Goal: Information Seeking & Learning: Learn about a topic

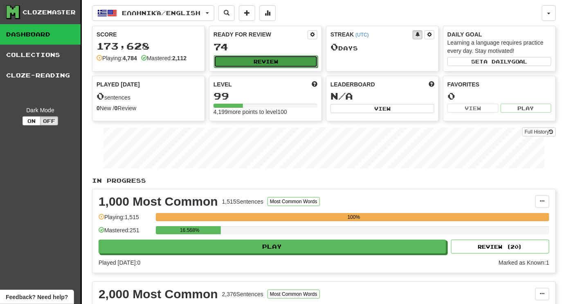
click at [283, 60] on button "Review" at bounding box center [266, 61] width 104 height 12
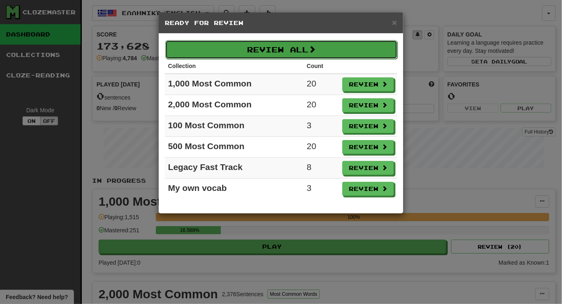
click at [271, 50] on button "Review All" at bounding box center [281, 49] width 232 height 19
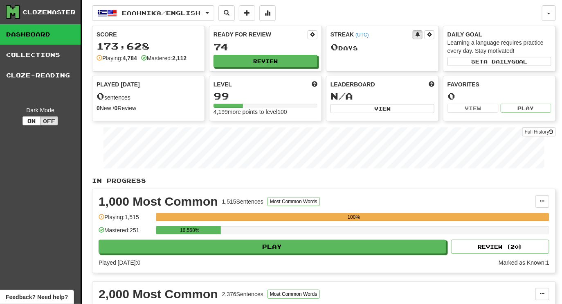
select select "********"
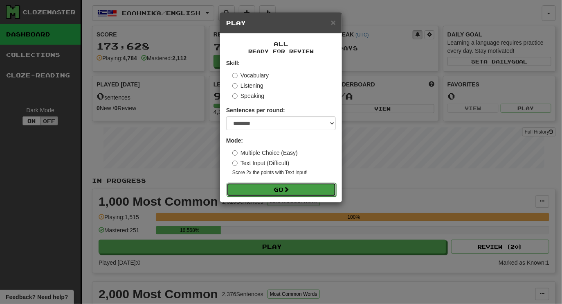
click at [280, 187] on button "Go" at bounding box center [282, 189] width 110 height 14
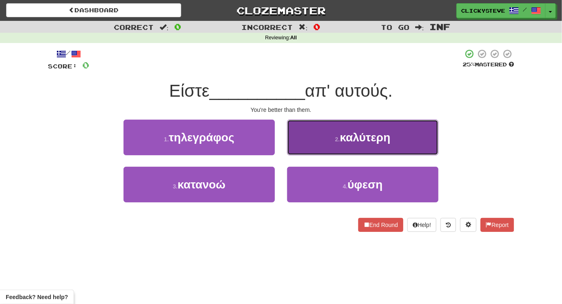
click at [336, 150] on button "2 . καλύτερη" at bounding box center [362, 137] width 151 height 36
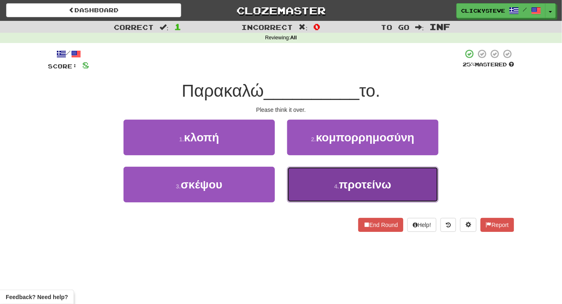
click at [326, 201] on button "4 . προτείνω" at bounding box center [362, 185] width 151 height 36
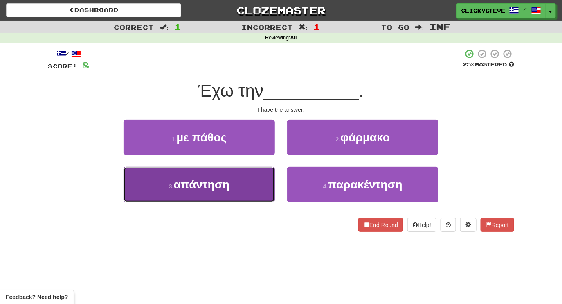
click at [240, 179] on button "3 . απάντηση" at bounding box center [199, 185] width 151 height 36
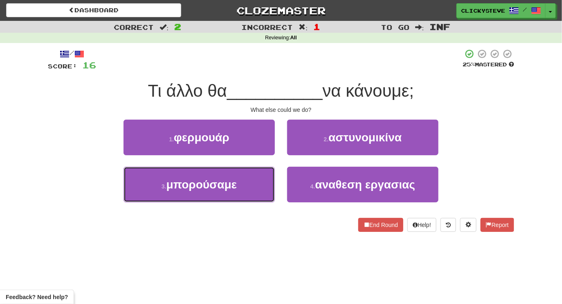
click at [240, 179] on button "3 . μπορούσαμε" at bounding box center [199, 185] width 151 height 36
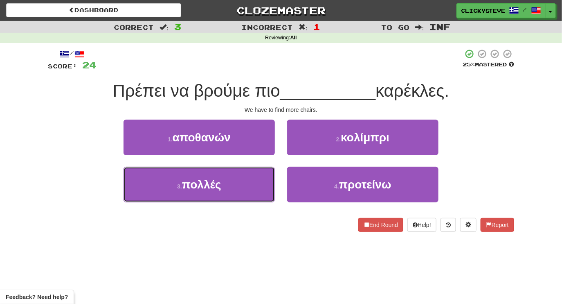
click at [240, 179] on button "3 . πολλές" at bounding box center [199, 185] width 151 height 36
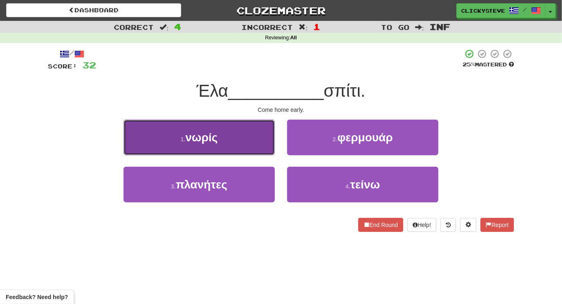
click at [244, 144] on button "1 . νωρίς" at bounding box center [199, 137] width 151 height 36
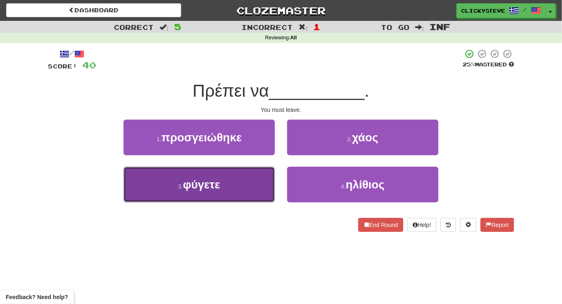
click at [257, 185] on button "3 . φύγετε" at bounding box center [199, 185] width 151 height 36
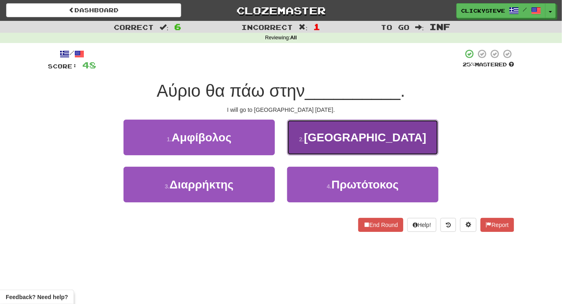
click at [314, 144] on button "2 . Αμερική" at bounding box center [362, 137] width 151 height 36
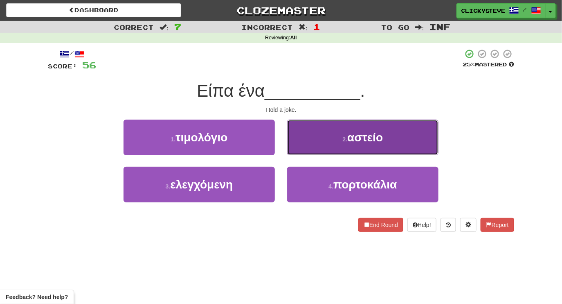
click at [311, 145] on button "2 . αστείο" at bounding box center [362, 137] width 151 height 36
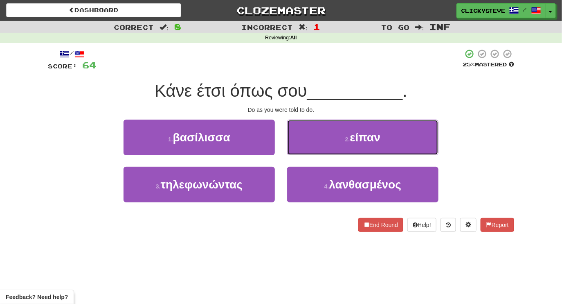
click at [311, 141] on button "2 . είπαν" at bounding box center [362, 137] width 151 height 36
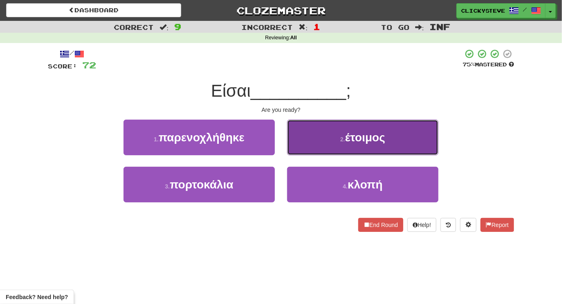
click at [315, 150] on button "2 . έτοιμος" at bounding box center [362, 137] width 151 height 36
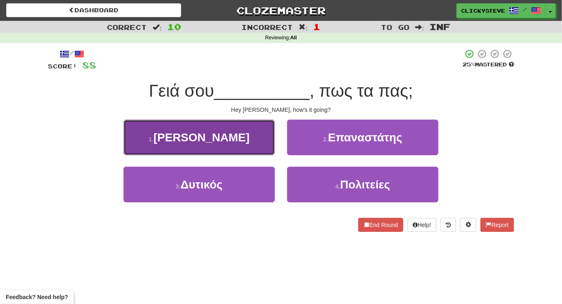
click at [256, 142] on button "1 . Τζον" at bounding box center [199, 137] width 151 height 36
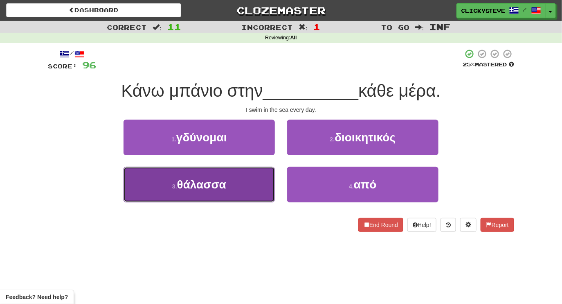
click at [253, 184] on button "3 . θάλασσα" at bounding box center [199, 185] width 151 height 36
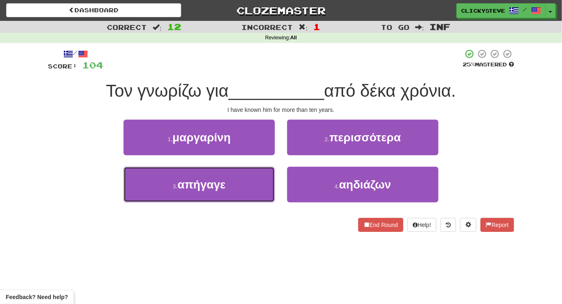
click at [253, 178] on button "3 . απήγαγε" at bounding box center [199, 185] width 151 height 36
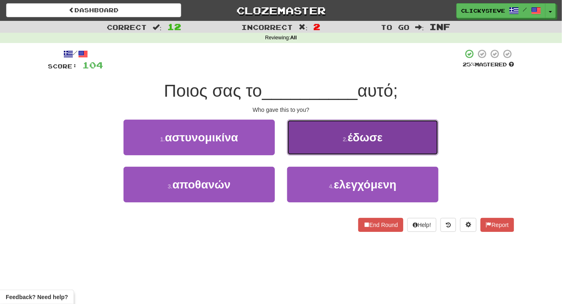
click at [312, 141] on button "2 . έδωσε" at bounding box center [362, 137] width 151 height 36
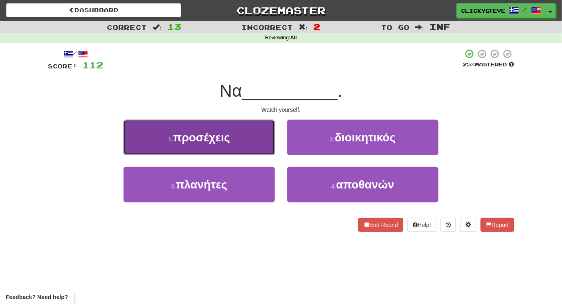
click at [238, 148] on button "1 . προσέχεις" at bounding box center [199, 137] width 151 height 36
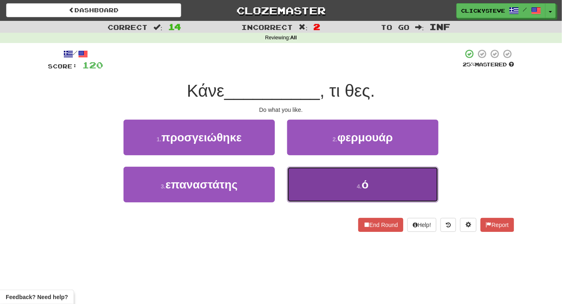
click at [302, 185] on button "4 . ό" at bounding box center [362, 185] width 151 height 36
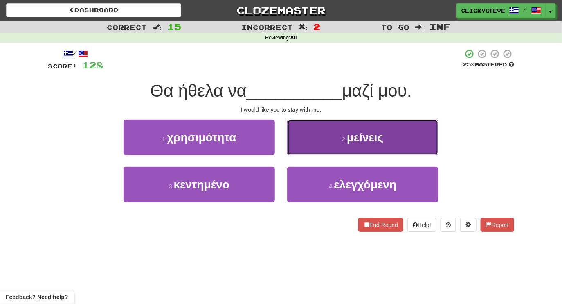
click at [301, 139] on button "2 . μείνεις" at bounding box center [362, 137] width 151 height 36
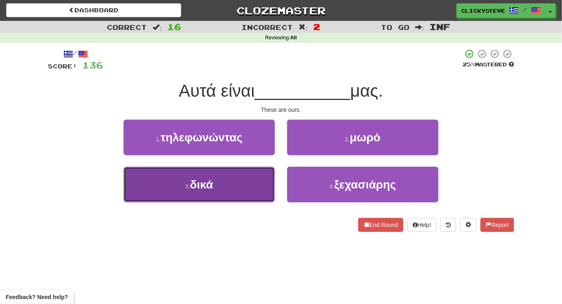
click at [220, 194] on button "3 . δικά" at bounding box center [199, 185] width 151 height 36
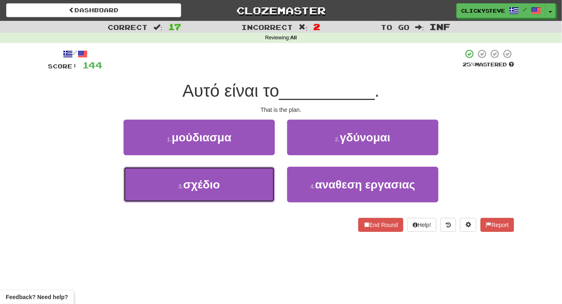
click at [220, 194] on button "3 . σχέδιο" at bounding box center [199, 185] width 151 height 36
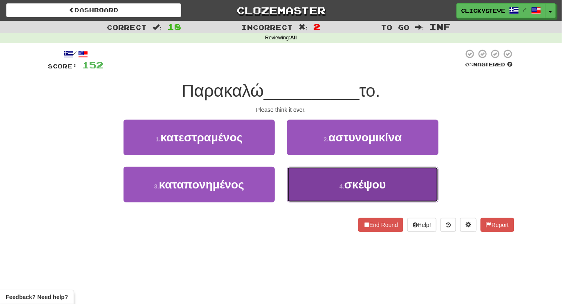
click at [304, 183] on button "4 . σκέψου" at bounding box center [362, 185] width 151 height 36
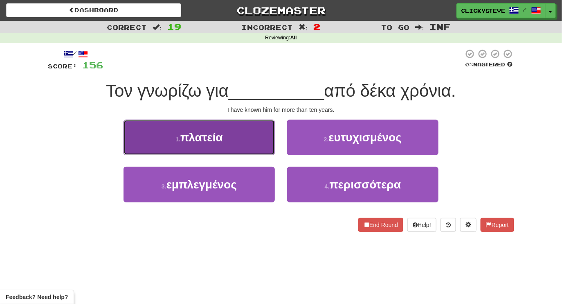
click at [241, 141] on button "1 . πλατεία" at bounding box center [199, 137] width 151 height 36
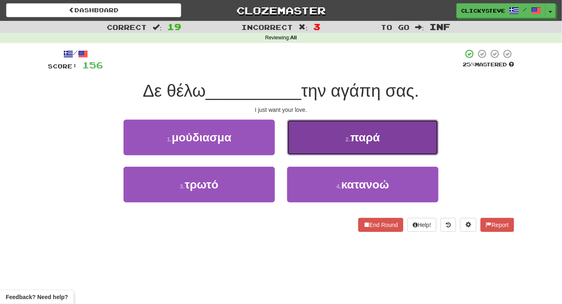
click at [302, 140] on button "2 . παρά" at bounding box center [362, 137] width 151 height 36
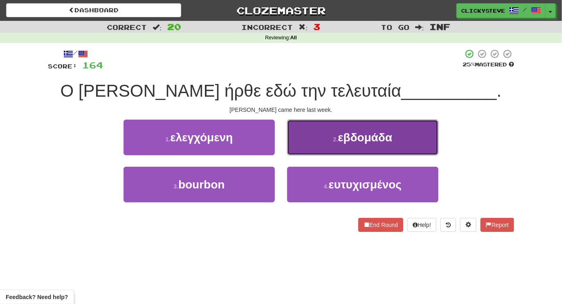
click at [313, 147] on button "2 . εβδομάδα" at bounding box center [362, 137] width 151 height 36
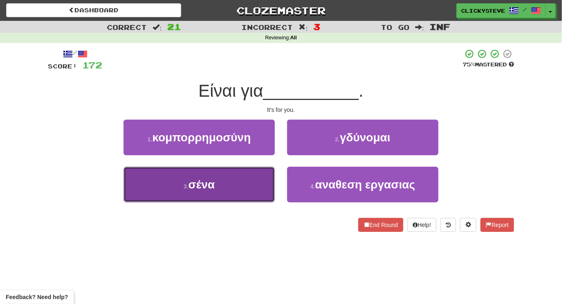
click at [246, 183] on button "3 . σένα" at bounding box center [199, 185] width 151 height 36
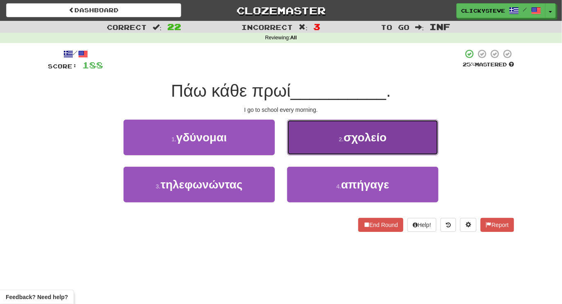
click at [325, 140] on button "2 . σχολείο" at bounding box center [362, 137] width 151 height 36
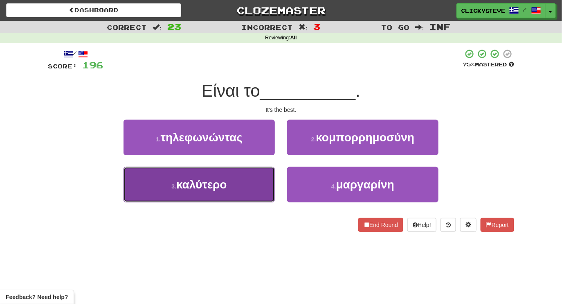
click at [265, 180] on button "3 . καλύτερο" at bounding box center [199, 185] width 151 height 36
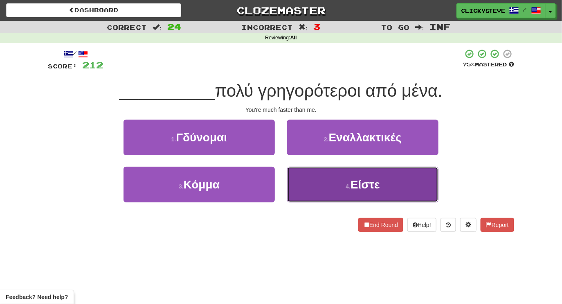
click at [299, 186] on button "4 . Είστε" at bounding box center [362, 185] width 151 height 36
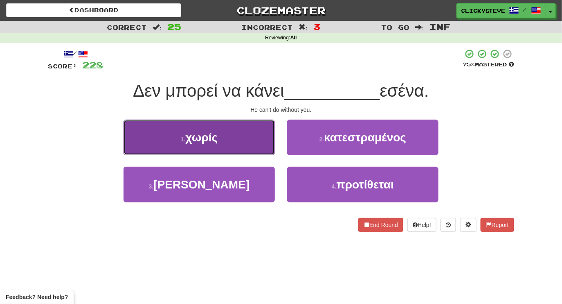
click at [253, 125] on button "1 . χωρίς" at bounding box center [199, 137] width 151 height 36
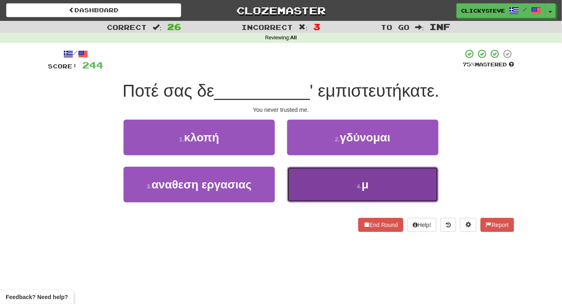
click at [307, 196] on button "4 . μ" at bounding box center [362, 185] width 151 height 36
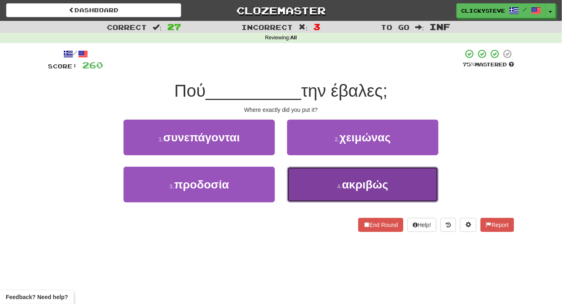
click at [303, 190] on button "4 . ακριβώς" at bounding box center [362, 185] width 151 height 36
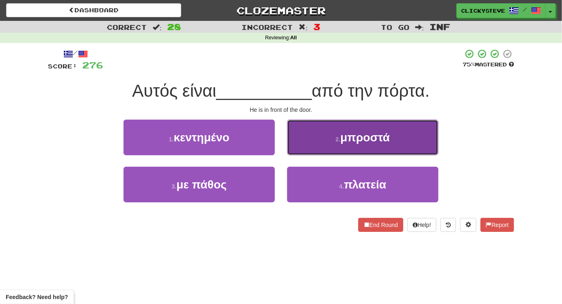
click at [310, 135] on button "2 . μπροστά" at bounding box center [362, 137] width 151 height 36
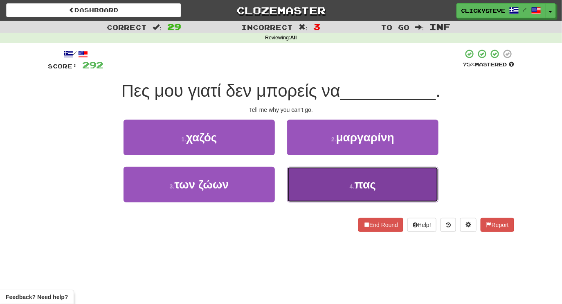
click at [318, 187] on button "4 . πας" at bounding box center [362, 185] width 151 height 36
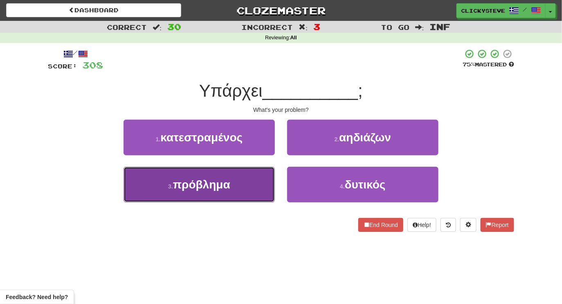
click at [257, 180] on button "3 . πρόβλημα" at bounding box center [199, 185] width 151 height 36
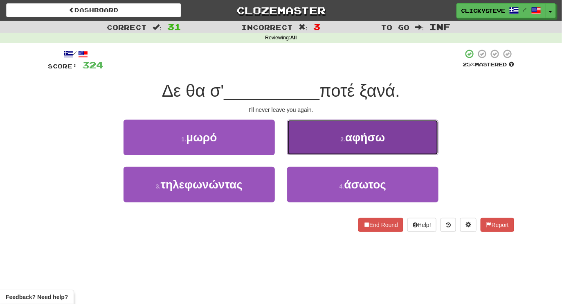
click at [344, 151] on button "2 . αφήσω" at bounding box center [362, 137] width 151 height 36
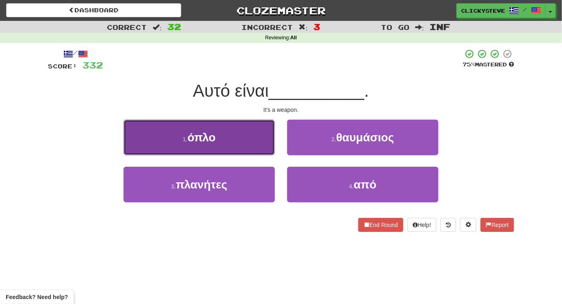
click at [260, 122] on button "1 . όπλο" at bounding box center [199, 137] width 151 height 36
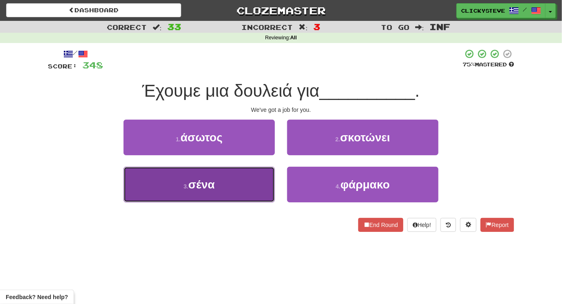
click at [240, 193] on button "3 . σένα" at bounding box center [199, 185] width 151 height 36
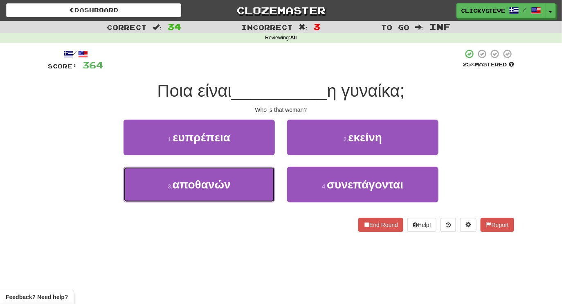
click at [240, 193] on button "3 . αποθανών" at bounding box center [199, 185] width 151 height 36
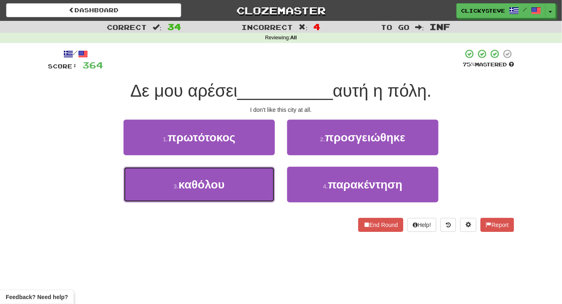
click at [240, 193] on button "3 . καθόλου" at bounding box center [199, 185] width 151 height 36
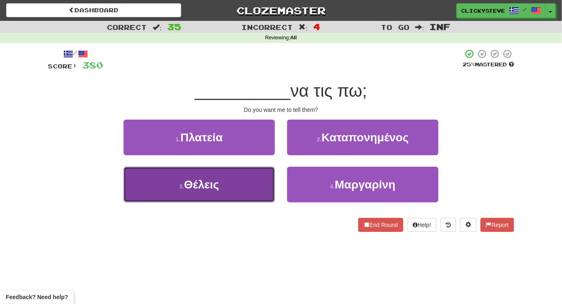
click at [237, 183] on button "3 . Θέλεις" at bounding box center [199, 185] width 151 height 36
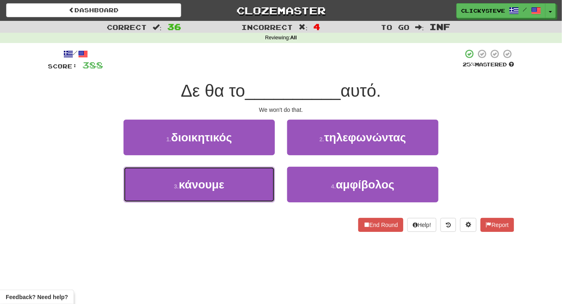
click at [237, 183] on button "3 . κάνουμε" at bounding box center [199, 185] width 151 height 36
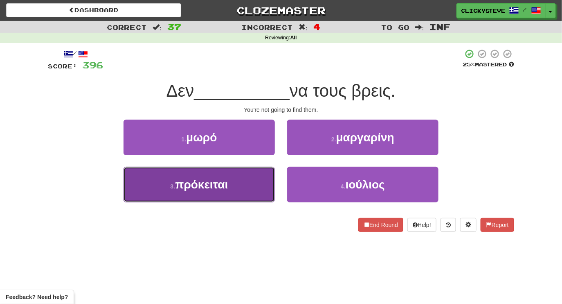
click at [236, 182] on button "3 . πρόκειται" at bounding box center [199, 185] width 151 height 36
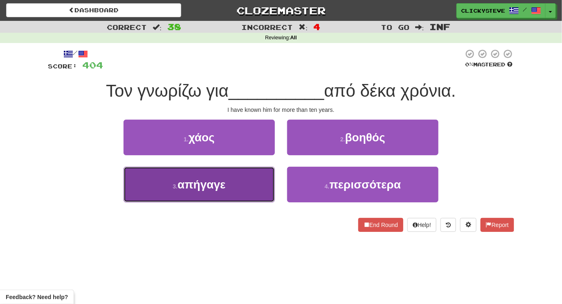
click at [255, 188] on button "3 . απήγαγε" at bounding box center [199, 185] width 151 height 36
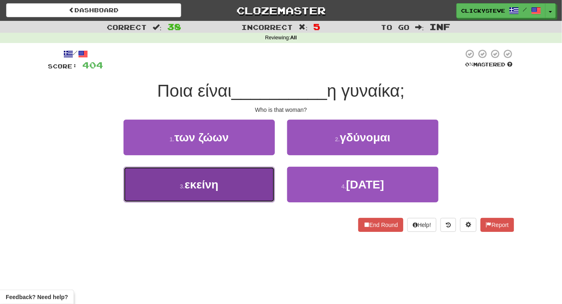
click at [264, 189] on button "3 . εκείνη" at bounding box center [199, 185] width 151 height 36
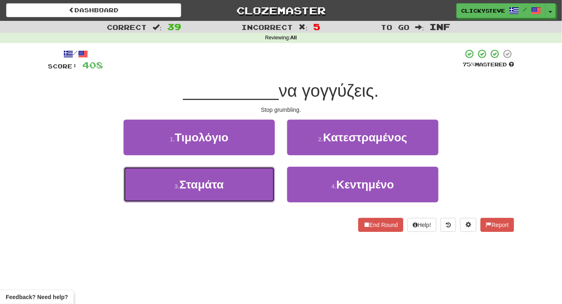
click at [264, 189] on button "3 . Σταμάτα" at bounding box center [199, 185] width 151 height 36
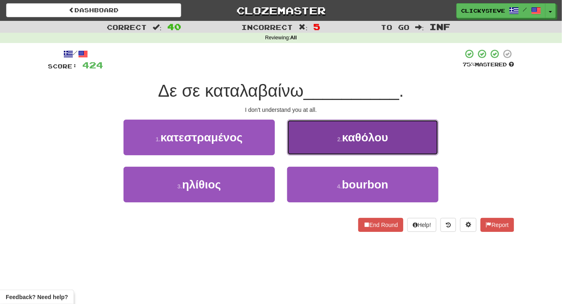
click at [315, 142] on button "2 . καθόλου" at bounding box center [362, 137] width 151 height 36
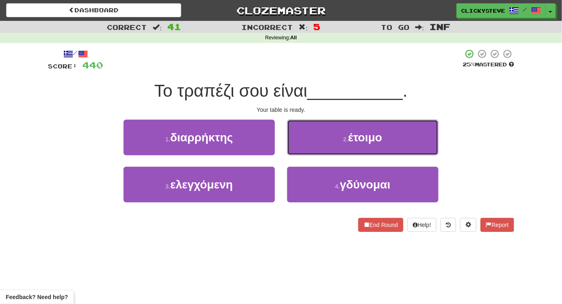
click at [315, 142] on button "2 . έτοιμο" at bounding box center [362, 137] width 151 height 36
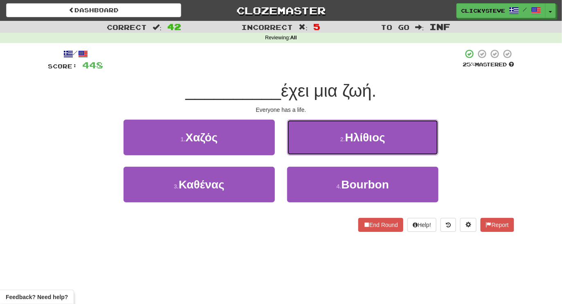
click at [315, 142] on button "2 . Ηλίθιος" at bounding box center [362, 137] width 151 height 36
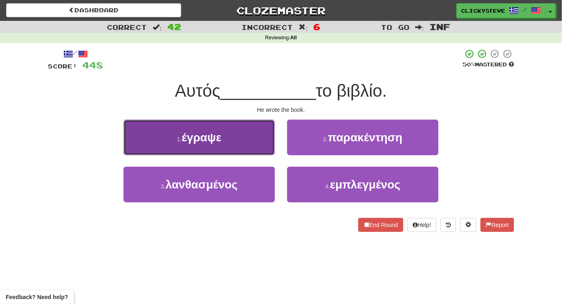
click at [249, 143] on button "1 . έγραψε" at bounding box center [199, 137] width 151 height 36
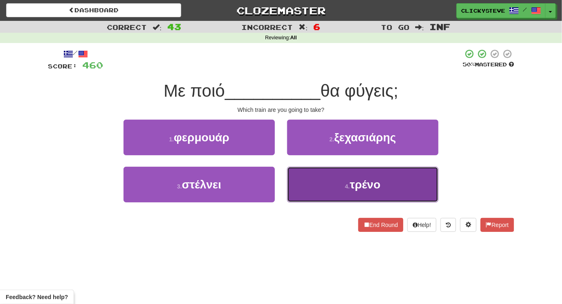
click at [325, 191] on button "4 . τρένο" at bounding box center [362, 185] width 151 height 36
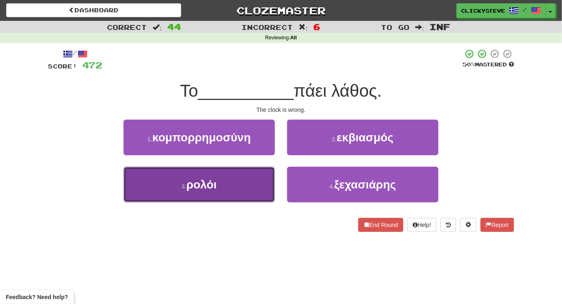
click at [213, 174] on button "3 . ρολόι" at bounding box center [199, 185] width 151 height 36
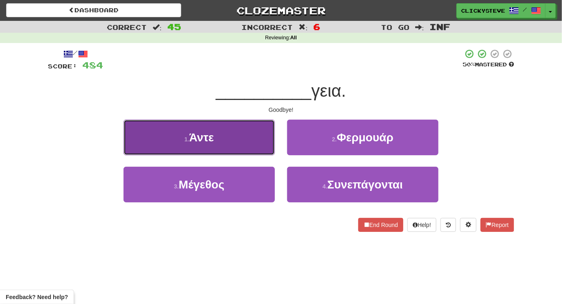
click at [222, 143] on button "1 . Άντε" at bounding box center [199, 137] width 151 height 36
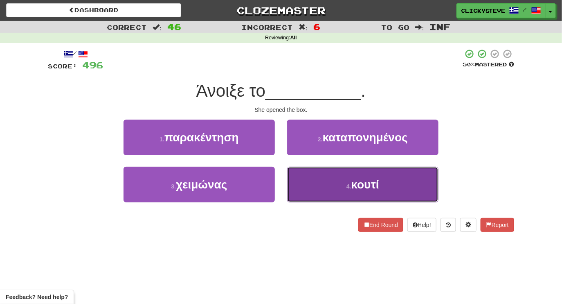
click at [308, 182] on button "4 . κουτί" at bounding box center [362, 185] width 151 height 36
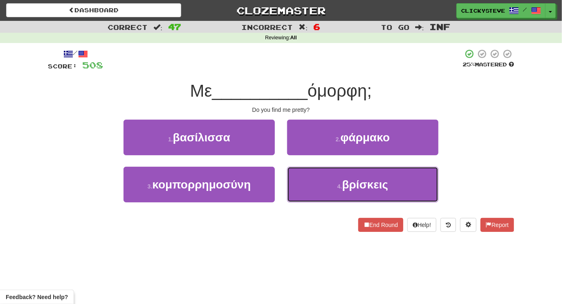
click at [308, 182] on button "4 . βρίσκεις" at bounding box center [362, 185] width 151 height 36
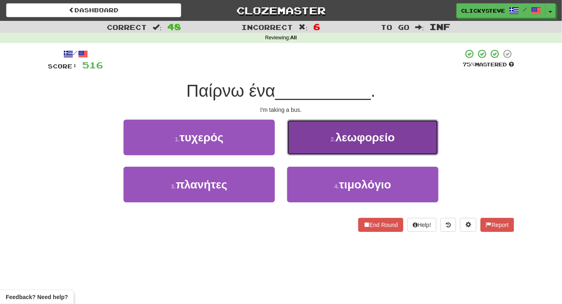
click at [302, 147] on button "2 . λεωφορείο" at bounding box center [362, 137] width 151 height 36
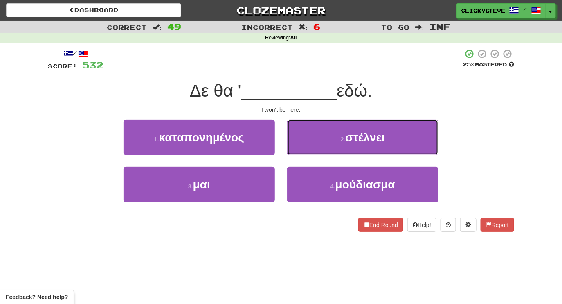
click at [302, 147] on button "2 . στέλνει" at bounding box center [362, 137] width 151 height 36
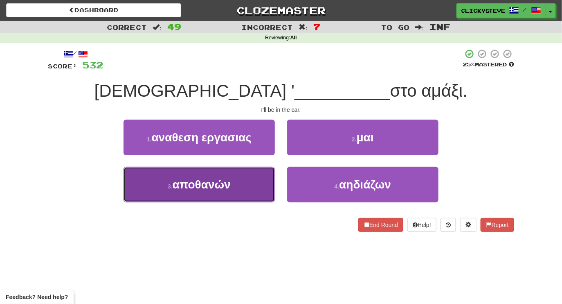
click at [236, 180] on button "3 . αποθανών" at bounding box center [199, 185] width 151 height 36
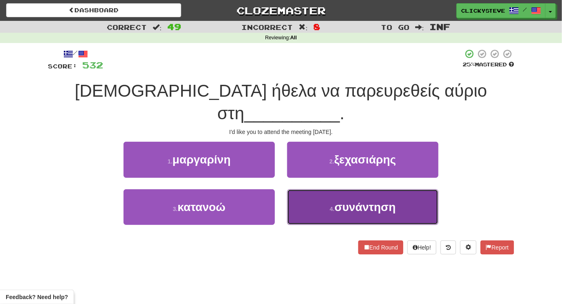
click at [326, 189] on button "4 . συνάντηση" at bounding box center [362, 207] width 151 height 36
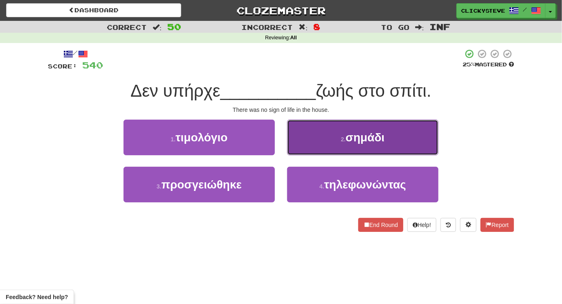
click at [303, 141] on button "2 . σημάδι" at bounding box center [362, 137] width 151 height 36
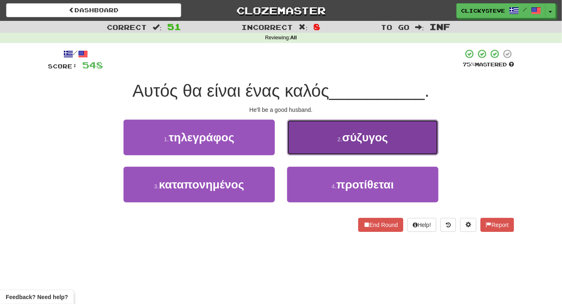
click at [319, 138] on button "2 . σύζυγος" at bounding box center [362, 137] width 151 height 36
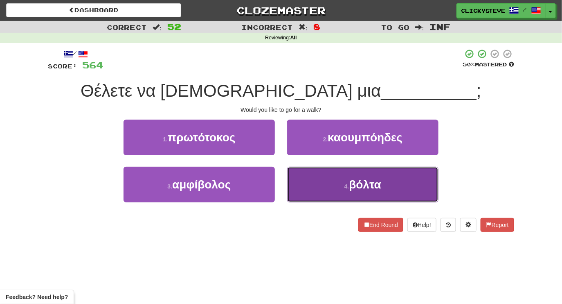
click at [314, 180] on button "4 . βόλτα" at bounding box center [362, 185] width 151 height 36
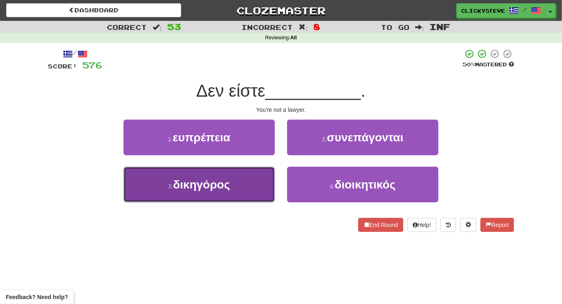
click at [243, 185] on button "3 . δικηγόρος" at bounding box center [199, 185] width 151 height 36
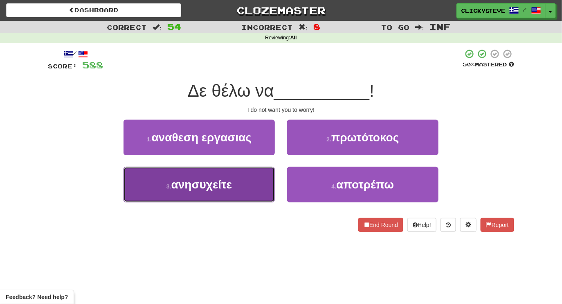
click at [259, 176] on button "3 . ανησυχείτε" at bounding box center [199, 185] width 151 height 36
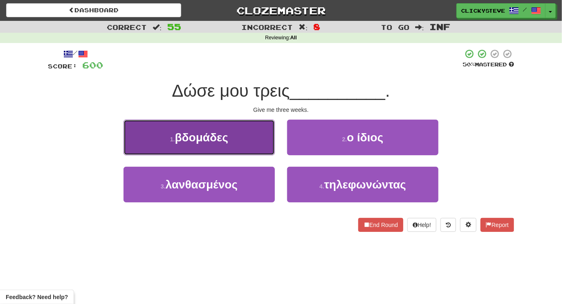
click at [241, 152] on button "1 . βδομάδες" at bounding box center [199, 137] width 151 height 36
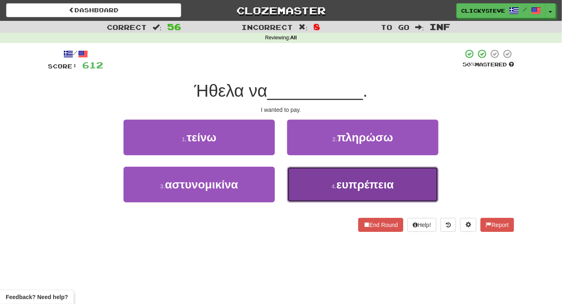
click at [311, 182] on button "4 . ευπρέπεια" at bounding box center [362, 185] width 151 height 36
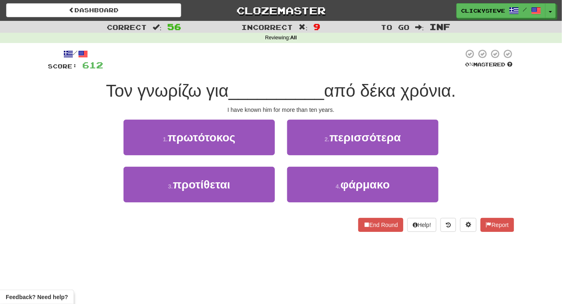
click at [299, 159] on div "2 . περισσότερα" at bounding box center [363, 142] width 164 height 47
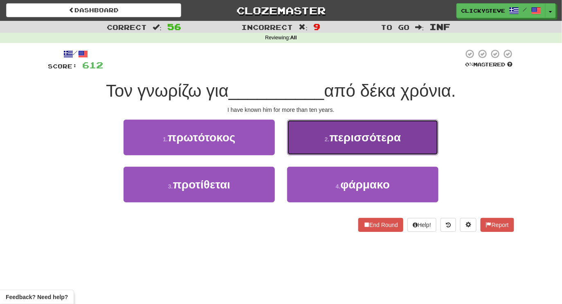
click at [304, 145] on button "2 . περισσότερα" at bounding box center [362, 137] width 151 height 36
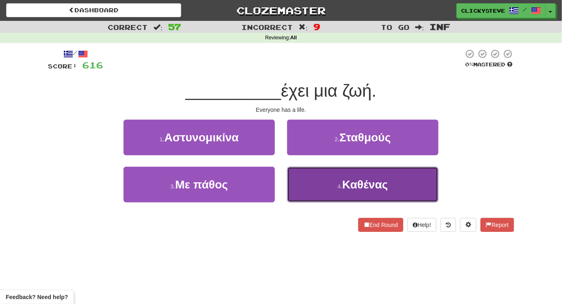
click at [308, 178] on button "4 . Καθένας" at bounding box center [362, 185] width 151 height 36
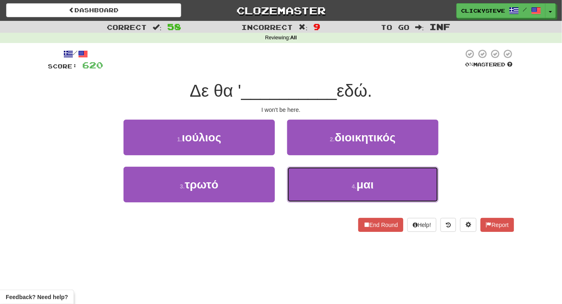
click at [308, 178] on button "4 . μαι" at bounding box center [362, 185] width 151 height 36
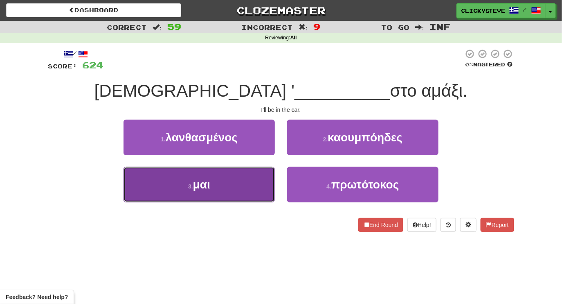
click at [238, 189] on button "3 . μαι" at bounding box center [199, 185] width 151 height 36
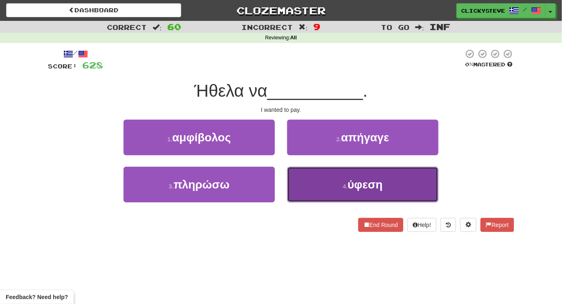
click at [325, 190] on button "4 . ύφεση" at bounding box center [362, 185] width 151 height 36
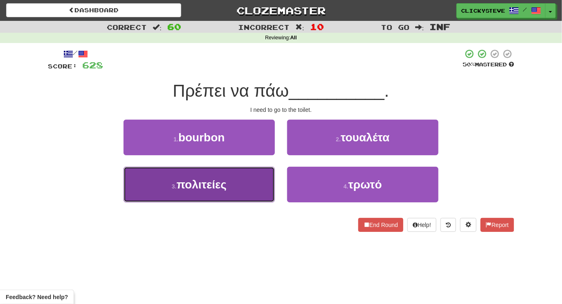
click at [230, 176] on button "3 . πολιτείες" at bounding box center [199, 185] width 151 height 36
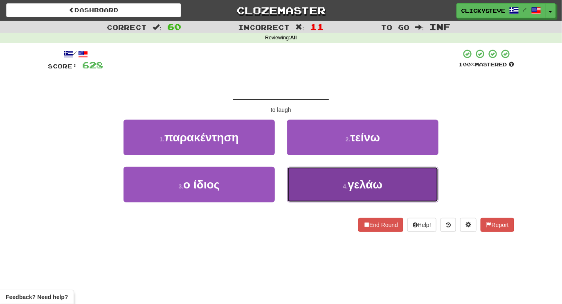
click at [304, 189] on button "4 . γελάω" at bounding box center [362, 185] width 151 height 36
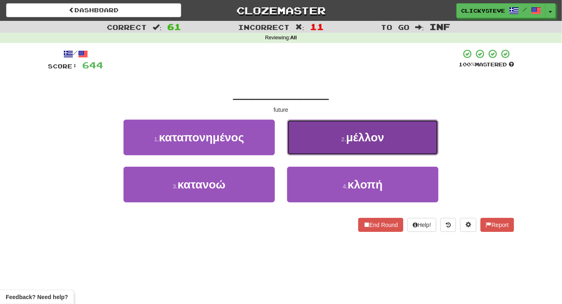
click at [288, 149] on button "2 . μέλλον" at bounding box center [362, 137] width 151 height 36
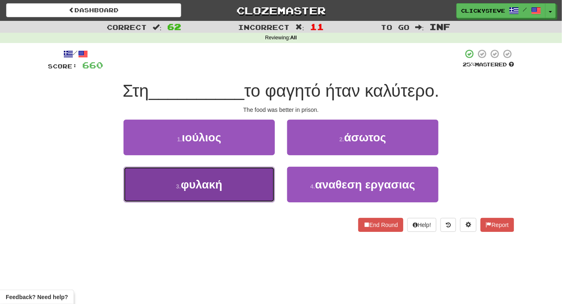
click at [235, 196] on button "3 . φυλακή" at bounding box center [199, 185] width 151 height 36
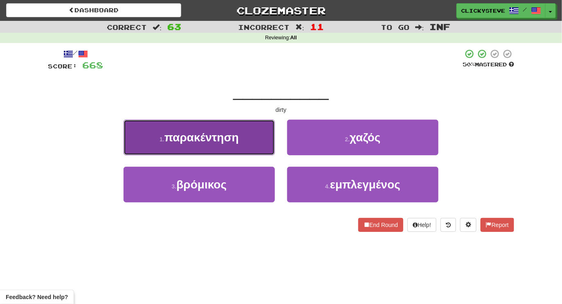
click at [232, 142] on span "παρακέντηση" at bounding box center [201, 137] width 74 height 13
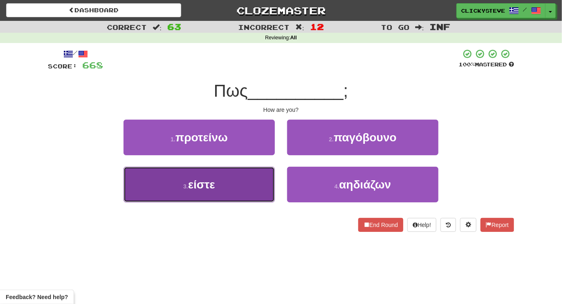
click at [237, 179] on button "3 . είστε" at bounding box center [199, 185] width 151 height 36
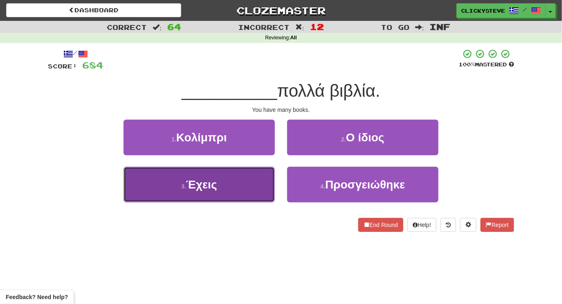
click at [251, 174] on button "3 . Έχεις" at bounding box center [199, 185] width 151 height 36
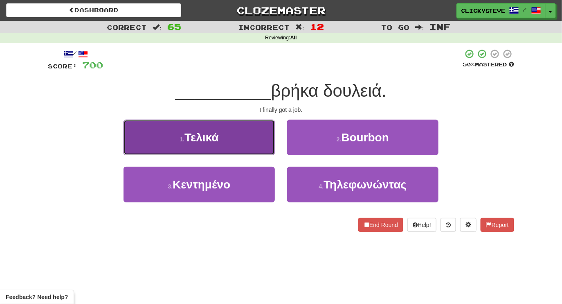
click at [234, 140] on button "1 . Τελικά" at bounding box center [199, 137] width 151 height 36
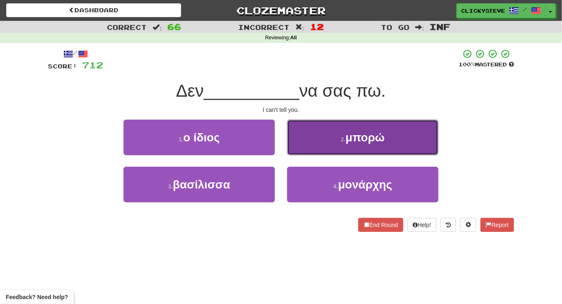
click at [318, 146] on button "2 . μπορώ" at bounding box center [362, 137] width 151 height 36
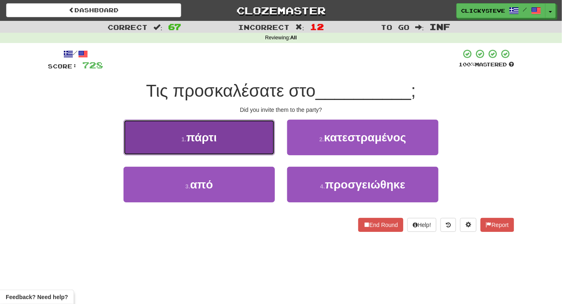
click at [259, 139] on button "1 . πάρτι" at bounding box center [199, 137] width 151 height 36
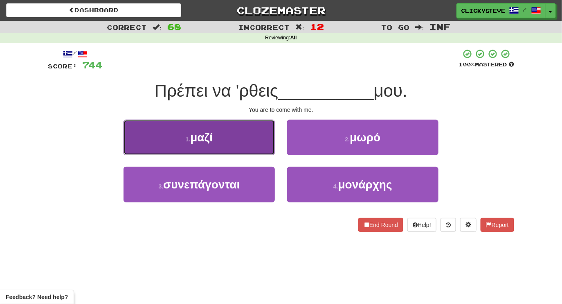
click at [254, 141] on button "1 . μαζί" at bounding box center [199, 137] width 151 height 36
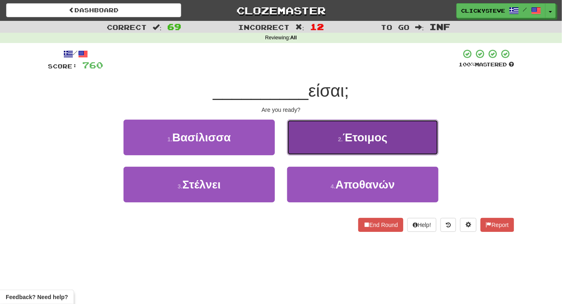
click at [312, 142] on button "2 . Έτοιμος" at bounding box center [362, 137] width 151 height 36
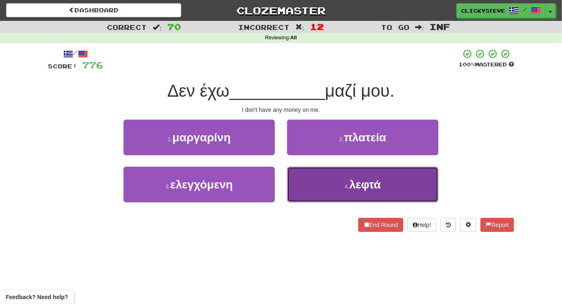
click at [322, 179] on button "4 . λεφτά" at bounding box center [362, 185] width 151 height 36
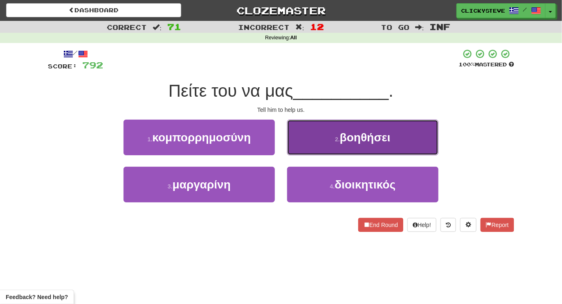
click at [306, 141] on button "2 . βοηθήσει" at bounding box center [362, 137] width 151 height 36
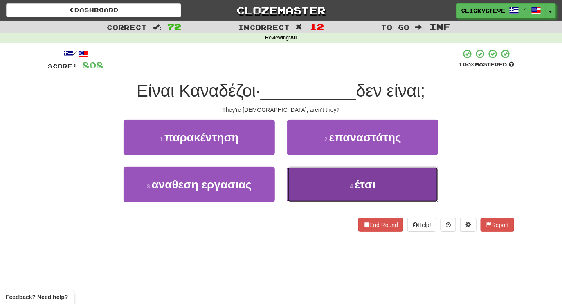
click at [307, 185] on button "4 . έτσι" at bounding box center [362, 185] width 151 height 36
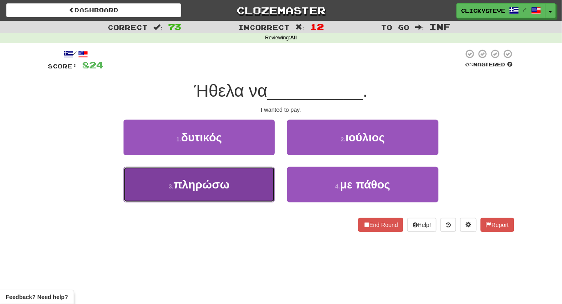
click at [231, 175] on button "3 . πληρώσω" at bounding box center [199, 185] width 151 height 36
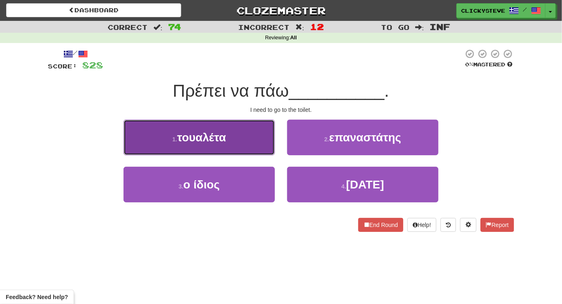
click at [227, 149] on button "1 . τουαλέτα" at bounding box center [199, 137] width 151 height 36
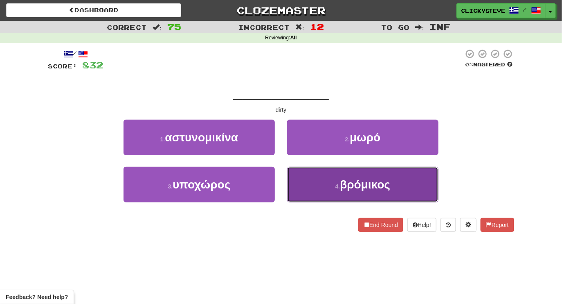
click at [304, 181] on button "4 . βρόμικος" at bounding box center [362, 185] width 151 height 36
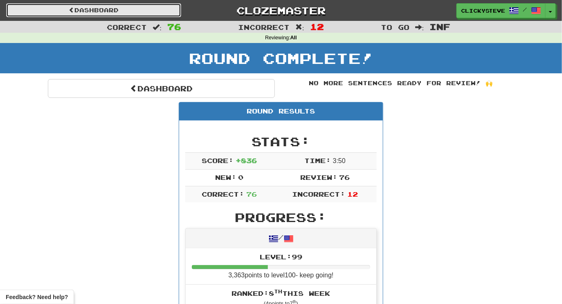
click at [128, 14] on link "Dashboard" at bounding box center [93, 10] width 175 height 14
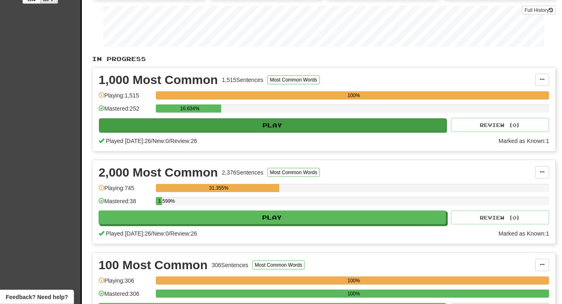
scroll to position [145, 0]
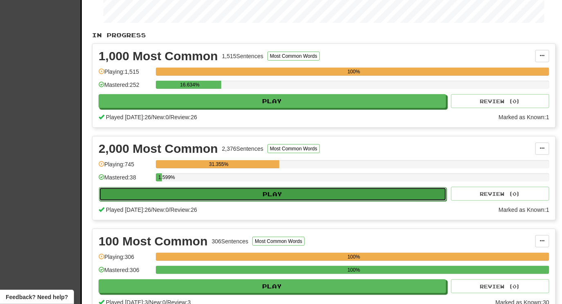
click at [298, 193] on button "Play" at bounding box center [273, 194] width 348 height 14
select select "********"
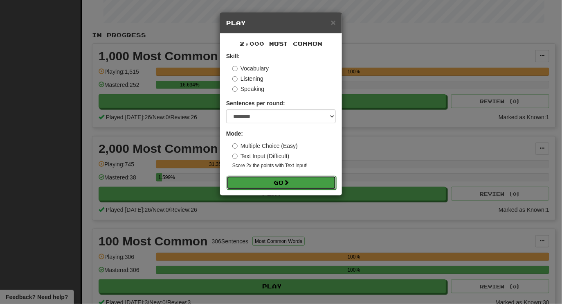
click at [278, 182] on button "Go" at bounding box center [282, 183] width 110 height 14
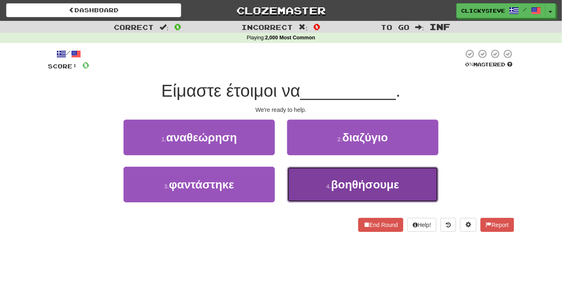
click at [313, 191] on button "4 . βοηθήσουμε" at bounding box center [362, 185] width 151 height 36
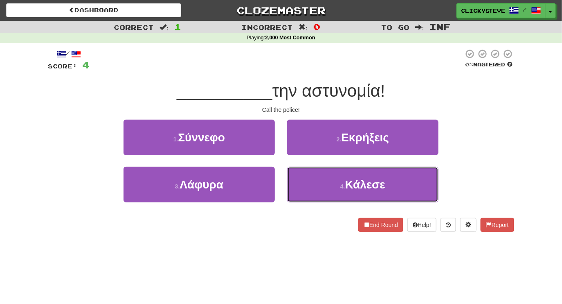
click at [313, 191] on button "4 . Κάλεσε" at bounding box center [362, 185] width 151 height 36
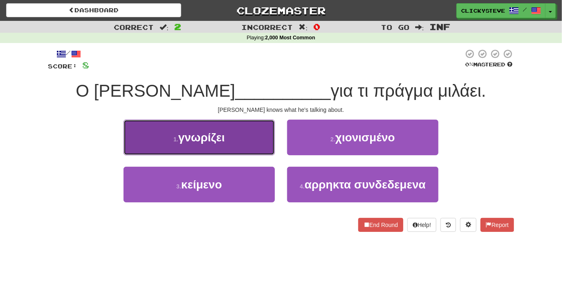
click at [242, 137] on button "1 . γνωρίζει" at bounding box center [199, 137] width 151 height 36
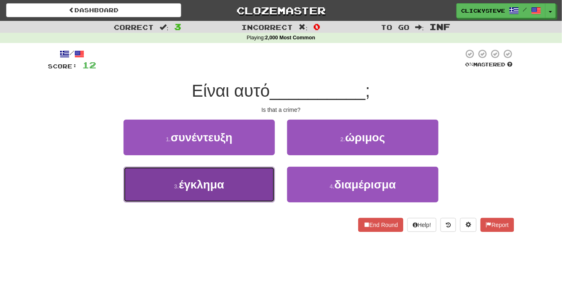
click at [251, 181] on button "3 . έγκλημα" at bounding box center [199, 185] width 151 height 36
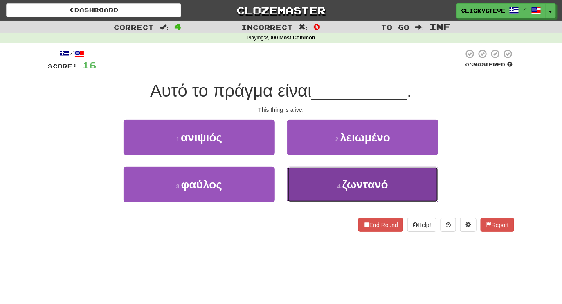
click at [308, 182] on button "4 . ζωντανό" at bounding box center [362, 185] width 151 height 36
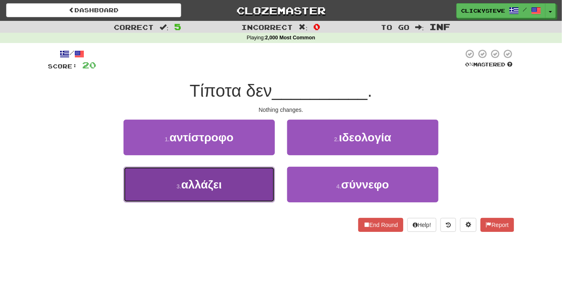
click at [270, 181] on button "3 . αλλάζει" at bounding box center [199, 185] width 151 height 36
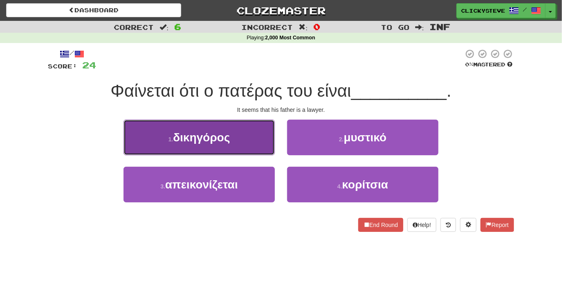
click at [232, 151] on button "1 . δικηγόρος" at bounding box center [199, 137] width 151 height 36
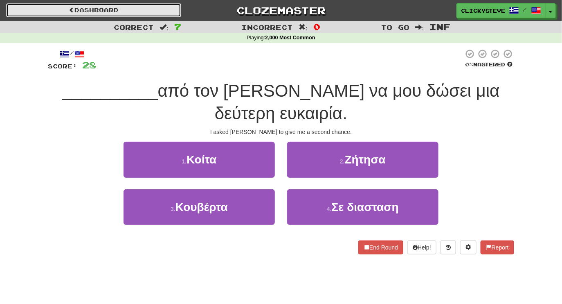
click at [100, 13] on link "Dashboard" at bounding box center [93, 10] width 175 height 14
